Goal: Transaction & Acquisition: Download file/media

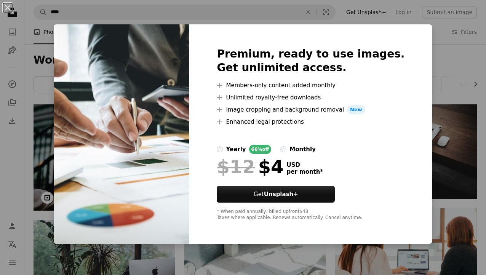
click at [450, 79] on div "An X shape Premium, ready to use images. Get unlimited access. A plus sign Memb…" at bounding box center [243, 137] width 486 height 275
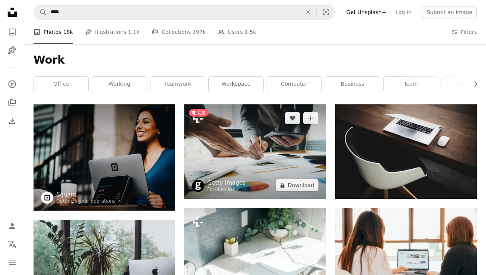
click at [254, 162] on img at bounding box center [255, 151] width 142 height 94
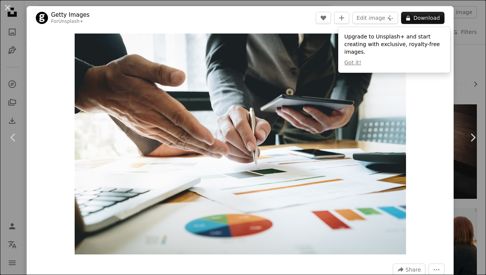
click at [439, 103] on div "Zoom in" at bounding box center [240, 144] width 427 height 229
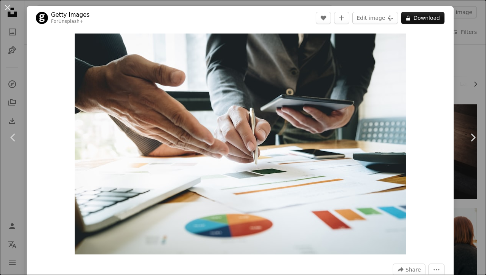
click at [466, 65] on div "An X shape Chevron left Chevron right Getty Images For Unsplash+ A heart A plus…" at bounding box center [243, 137] width 486 height 275
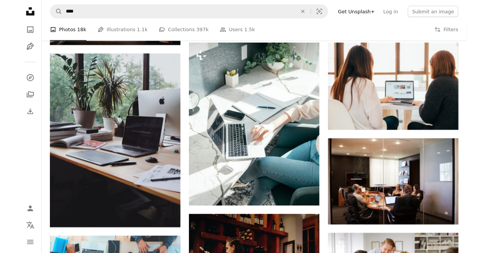
scroll to position [168, 0]
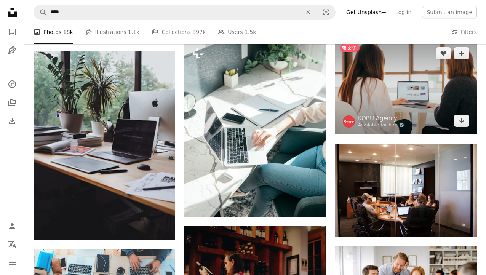
click at [396, 86] on img at bounding box center [406, 87] width 142 height 94
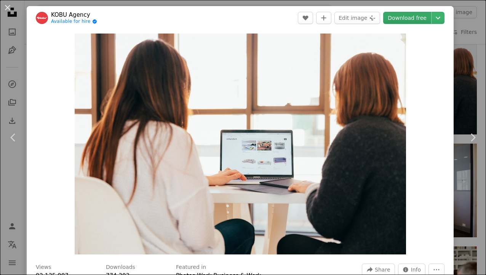
click at [410, 22] on link "Download free" at bounding box center [407, 18] width 48 height 12
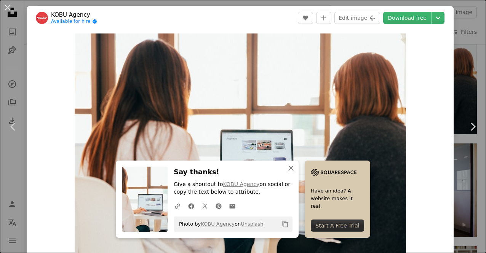
click at [293, 168] on icon "An X shape" at bounding box center [291, 168] width 9 height 9
